Goal: Task Accomplishment & Management: Manage account settings

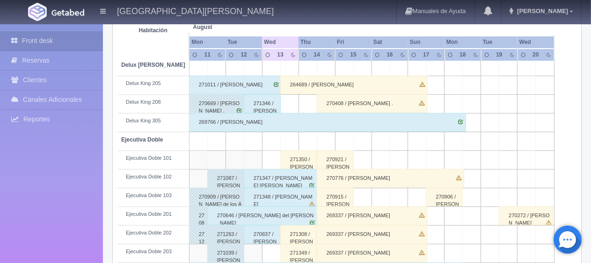
scroll to position [187, 0]
click at [268, 108] on div "271346 / [PERSON_NAME]" at bounding box center [262, 103] width 37 height 19
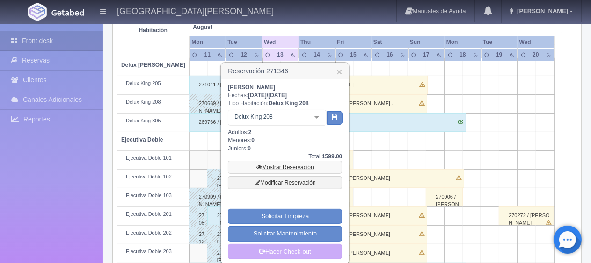
click at [299, 169] on link "Mostrar Reservación" at bounding box center [285, 167] width 114 height 13
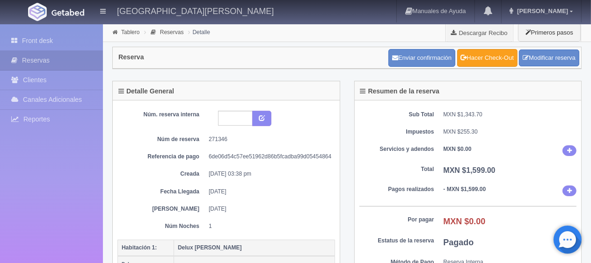
click at [481, 49] on link "Hacer Check-Out" at bounding box center [487, 58] width 60 height 18
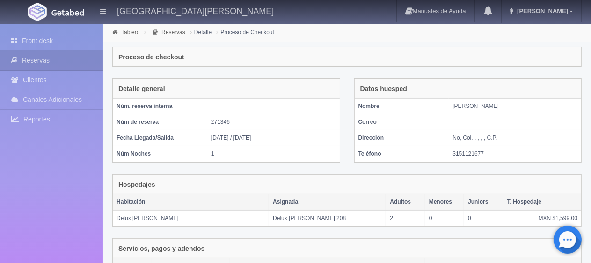
scroll to position [158, 0]
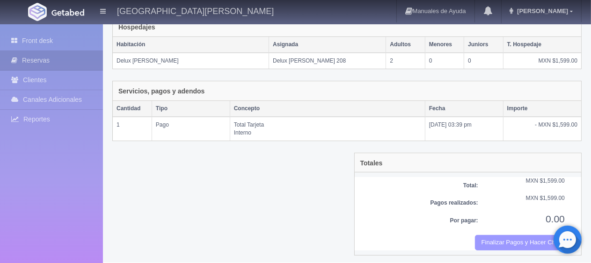
click at [510, 240] on button "Finalizar Pagos y Hacer Checkout" at bounding box center [520, 242] width 90 height 15
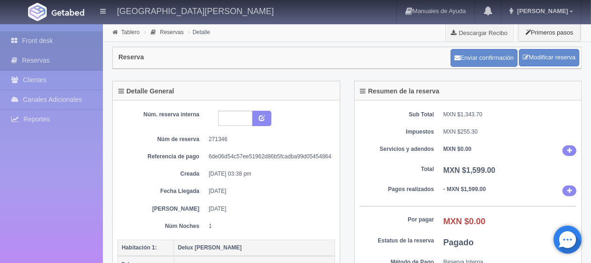
click at [36, 46] on link "Front desk" at bounding box center [51, 40] width 103 height 19
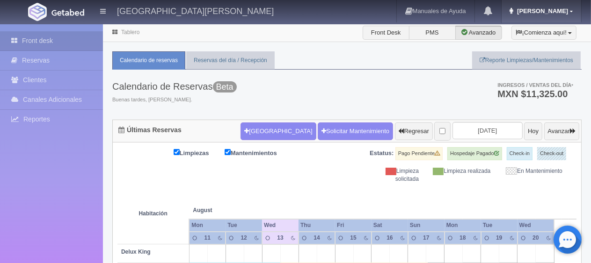
click at [550, 15] on link "[PERSON_NAME]" at bounding box center [540, 11] width 79 height 22
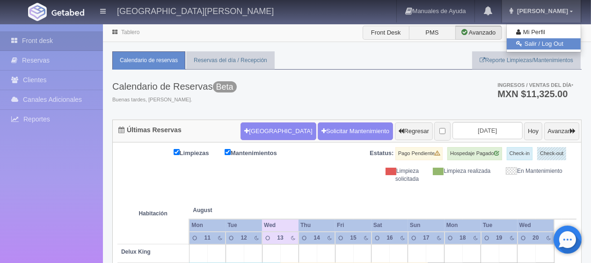
click at [564, 43] on link "Salir / Log Out" at bounding box center [543, 44] width 74 height 12
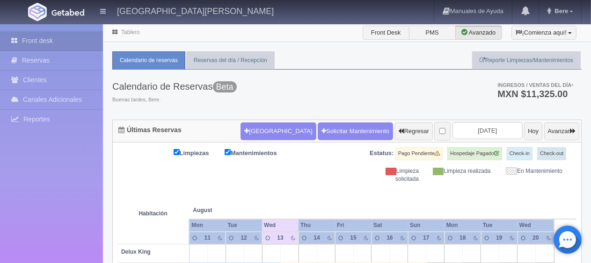
scroll to position [47, 0]
